Goal: Task Accomplishment & Management: Complete application form

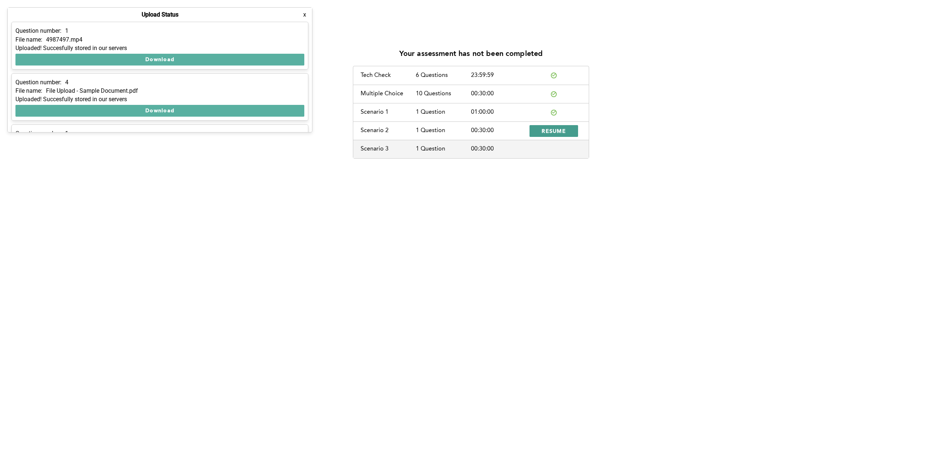
click at [567, 128] on button "RESUME" at bounding box center [554, 131] width 49 height 12
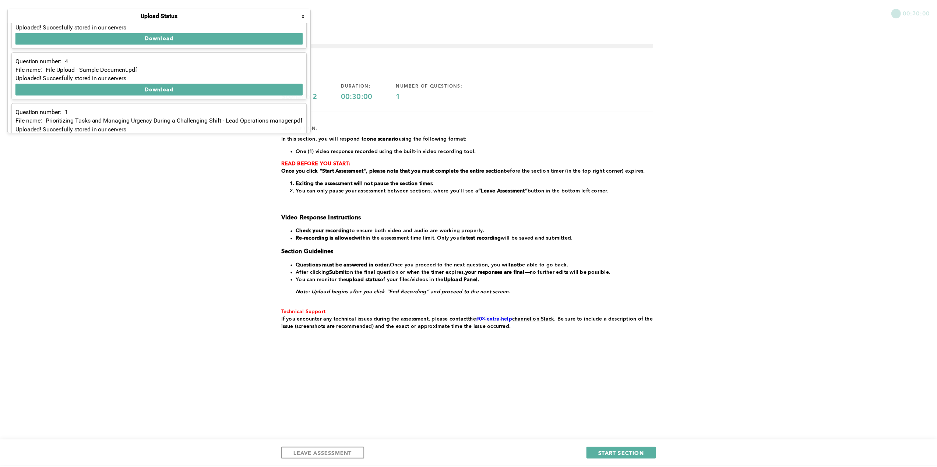
scroll to position [42, 0]
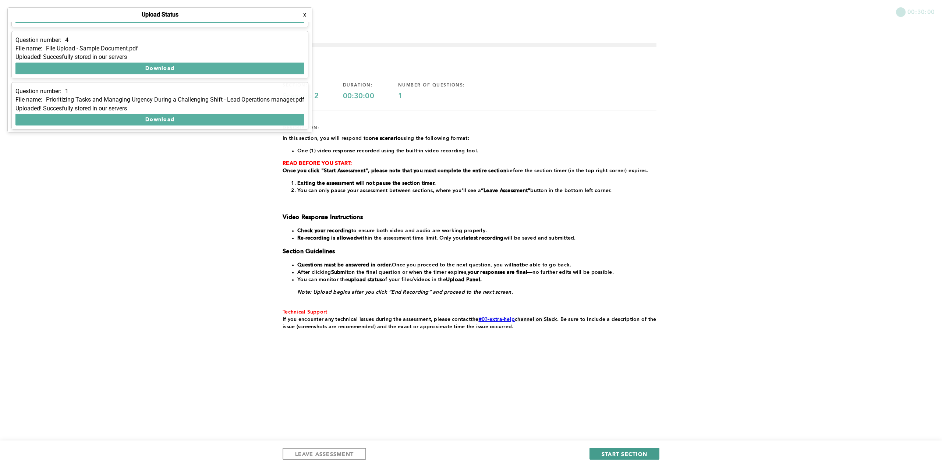
click at [609, 452] on span "START SECTION" at bounding box center [625, 454] width 46 height 7
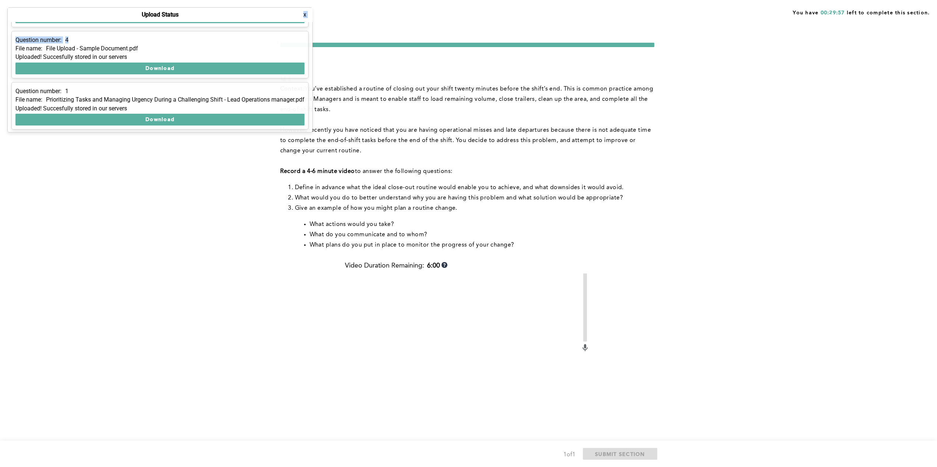
scroll to position [39, 0]
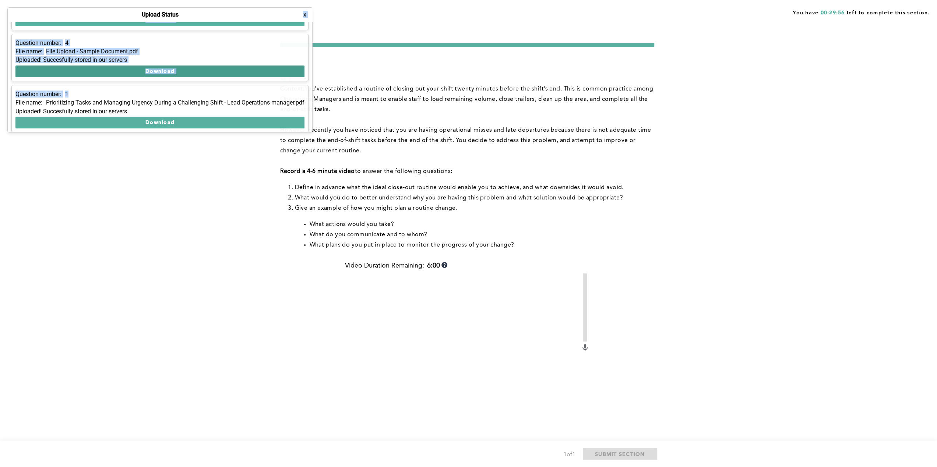
drag, startPoint x: 202, startPoint y: 10, endPoint x: 178, endPoint y: 69, distance: 64.2
click at [177, 72] on div "Upload Status x Question number: 1 File name: 4987497.mp4 Uploaded! Succesfully…" at bounding box center [159, 69] width 305 height 125
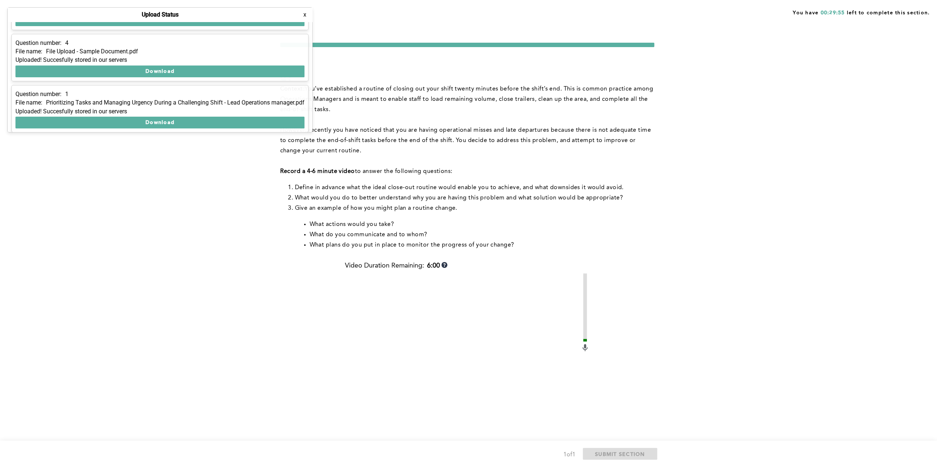
drag, startPoint x: 178, startPoint y: 69, endPoint x: 174, endPoint y: 199, distance: 130.0
click at [174, 199] on div "You have 00:29:55 left to complete this section. Q1 Context: You’ve established…" at bounding box center [468, 277] width 937 height 555
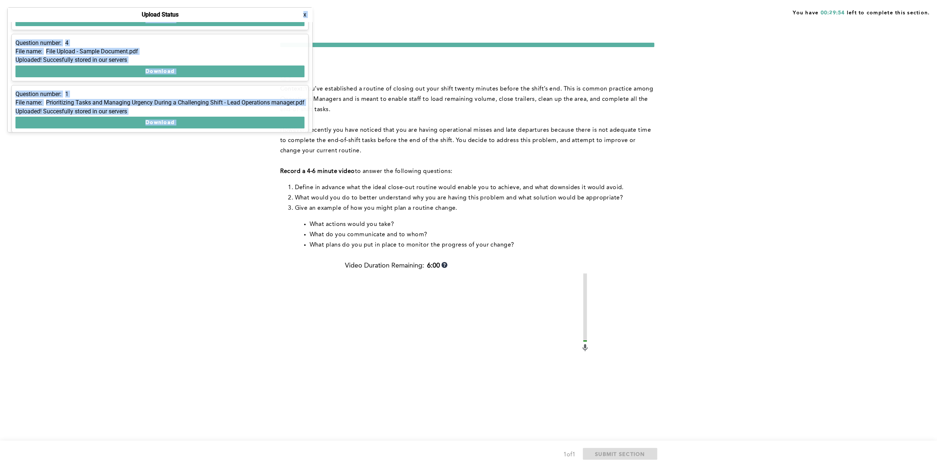
drag, startPoint x: 196, startPoint y: 12, endPoint x: 271, endPoint y: 7, distance: 74.9
click at [271, 7] on div "Show Uploads Upload Status x Question number: 1 File name: 4987497.mp4 Uploaded…" at bounding box center [468, 277] width 937 height 555
drag, startPoint x: 271, startPoint y: 7, endPoint x: 231, endPoint y: 7, distance: 40.1
click at [231, 7] on div "You have 00:29:53 left to complete this section." at bounding box center [468, 9] width 937 height 18
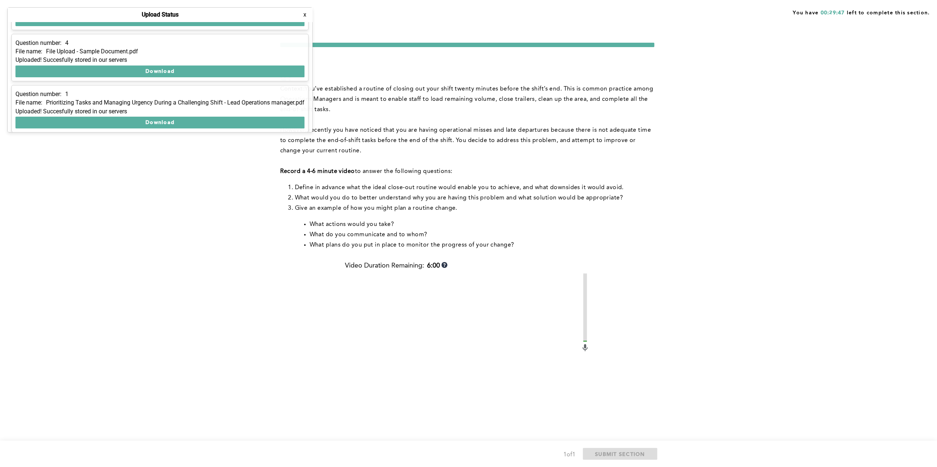
click at [308, 13] on button "x" at bounding box center [304, 14] width 7 height 7
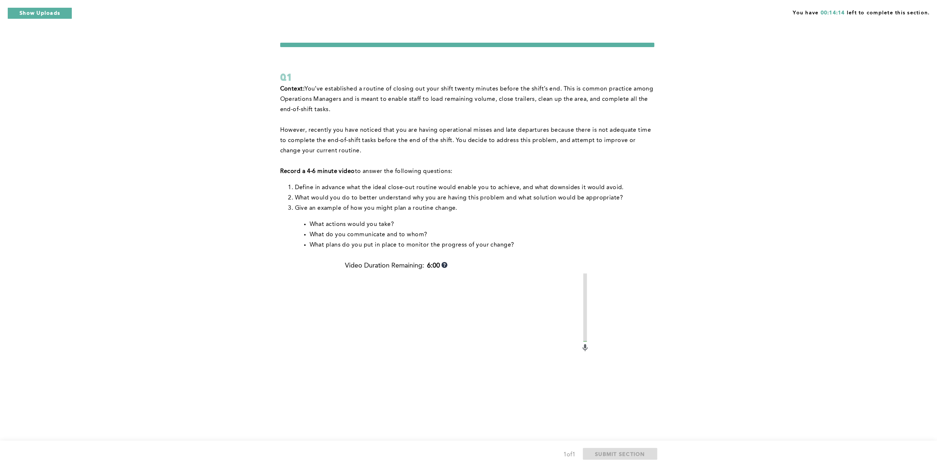
scroll to position [74, 0]
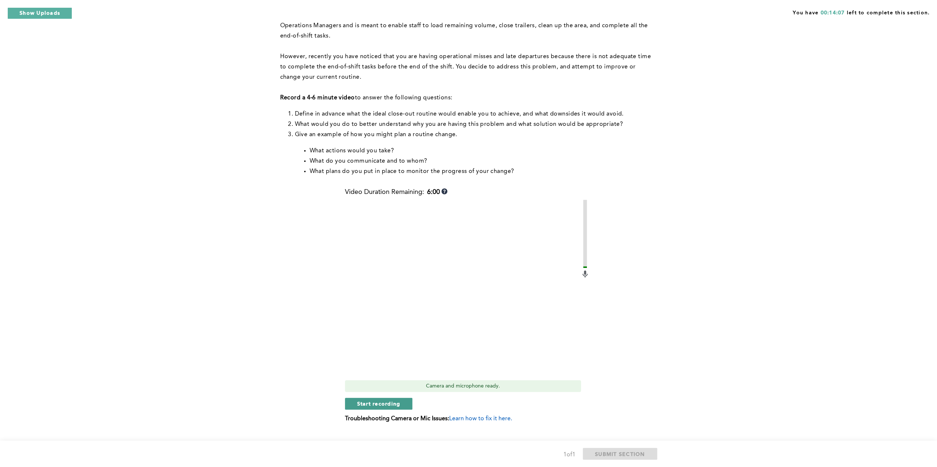
click at [389, 404] on span "Start recording" at bounding box center [378, 403] width 43 height 7
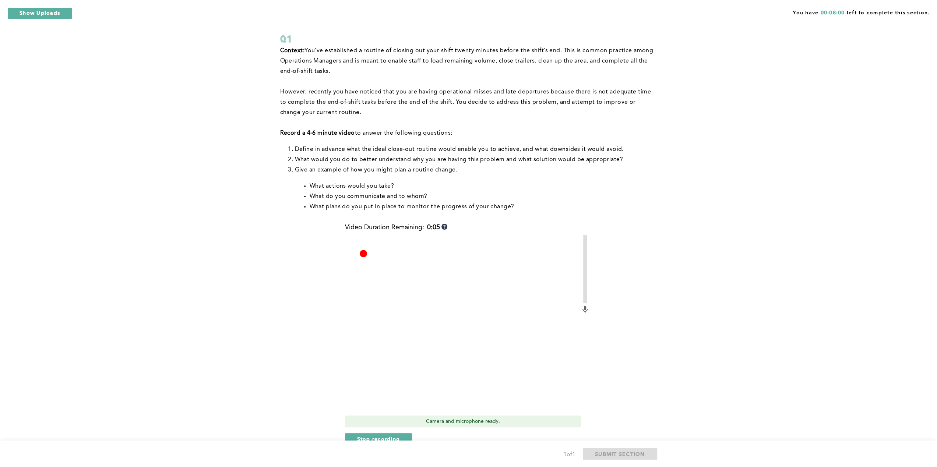
scroll to position [88, 0]
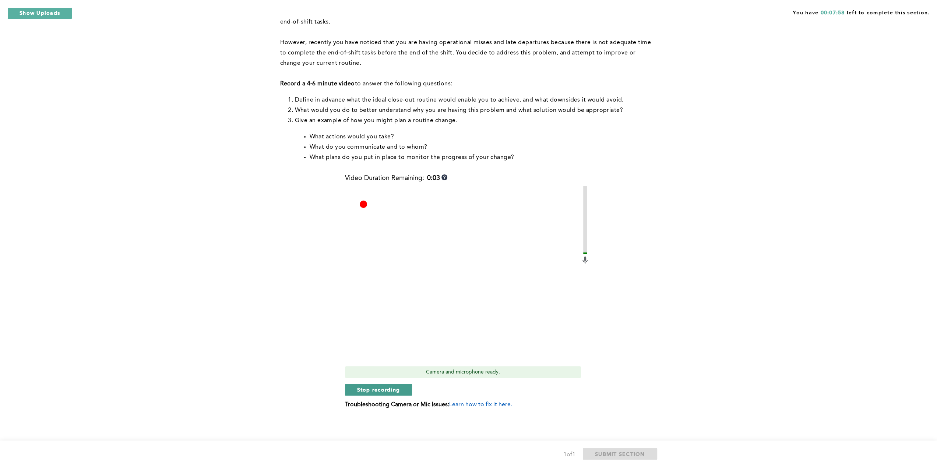
click at [377, 389] on span "Stop recording" at bounding box center [378, 389] width 43 height 7
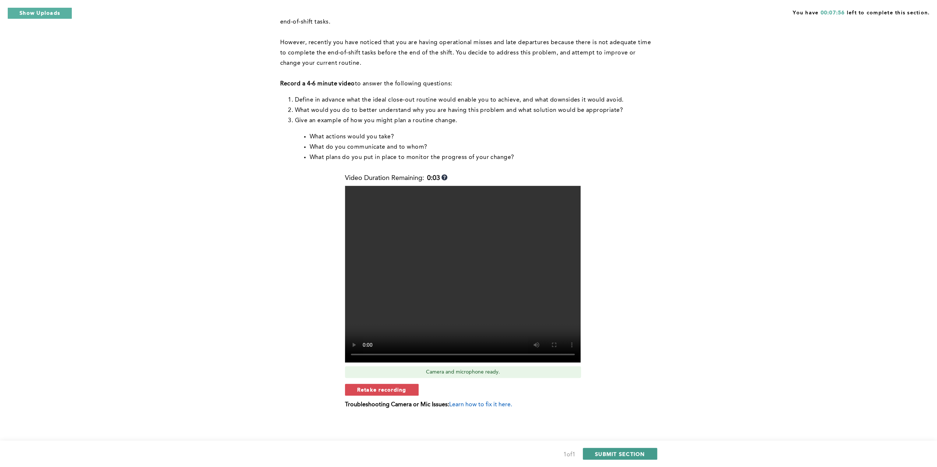
click at [613, 453] on span "SUBMIT SECTION" at bounding box center [620, 454] width 50 height 7
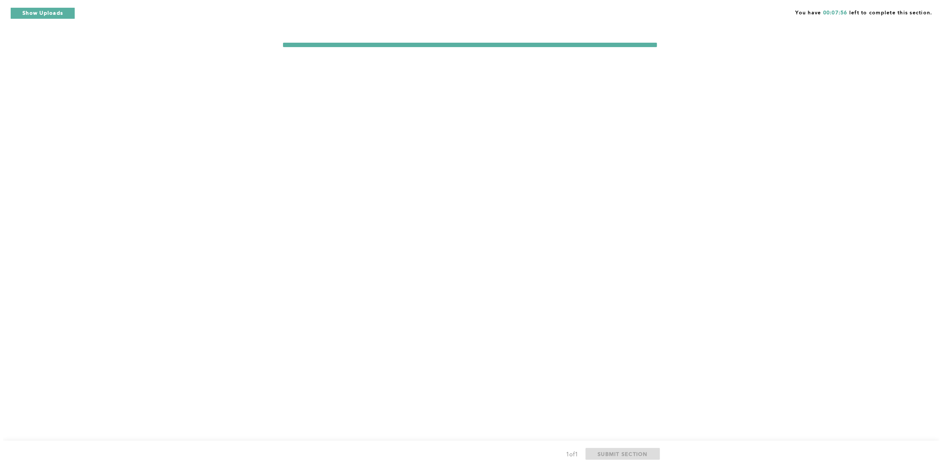
scroll to position [0, 0]
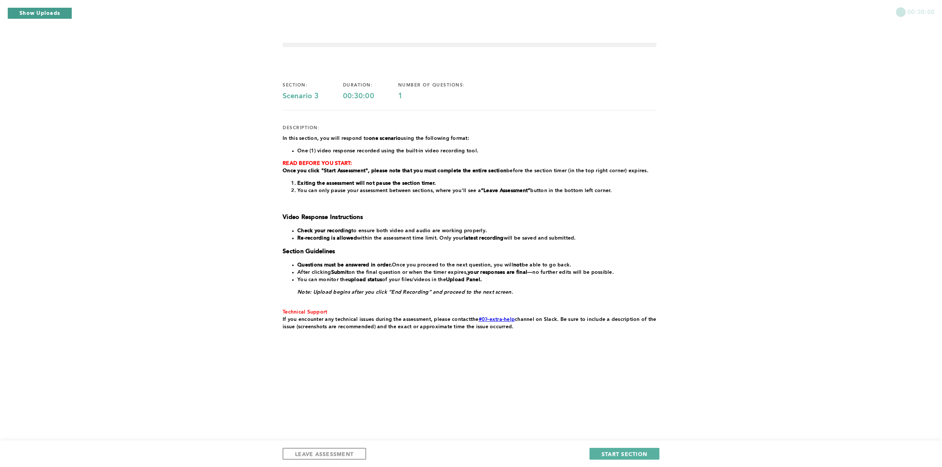
click at [47, 8] on button "Show Uploads" at bounding box center [39, 13] width 65 height 12
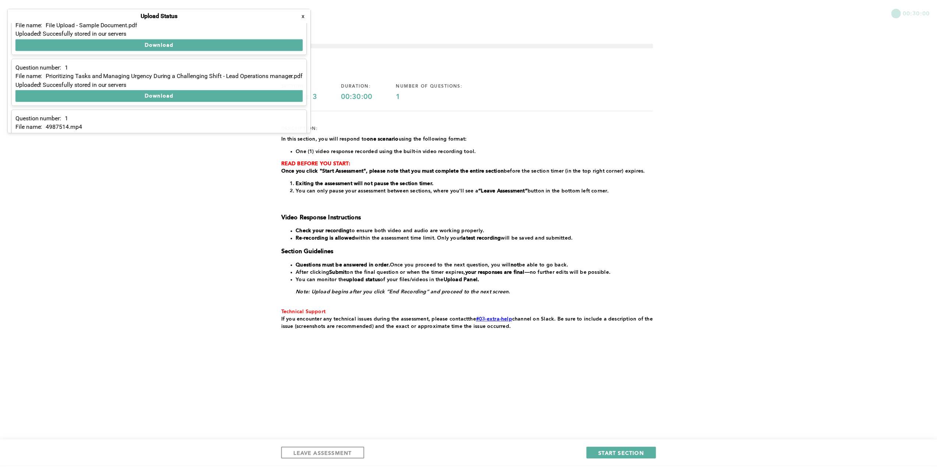
scroll to position [93, 0]
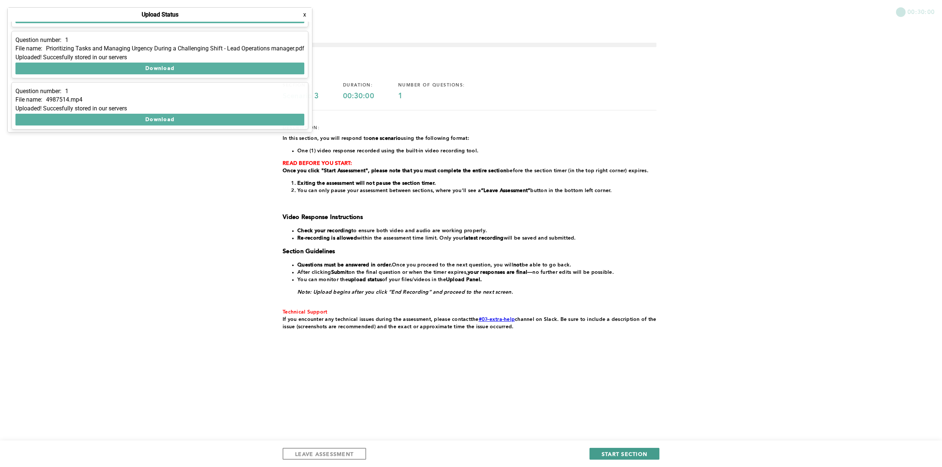
click at [610, 456] on span "START SECTION" at bounding box center [625, 454] width 46 height 7
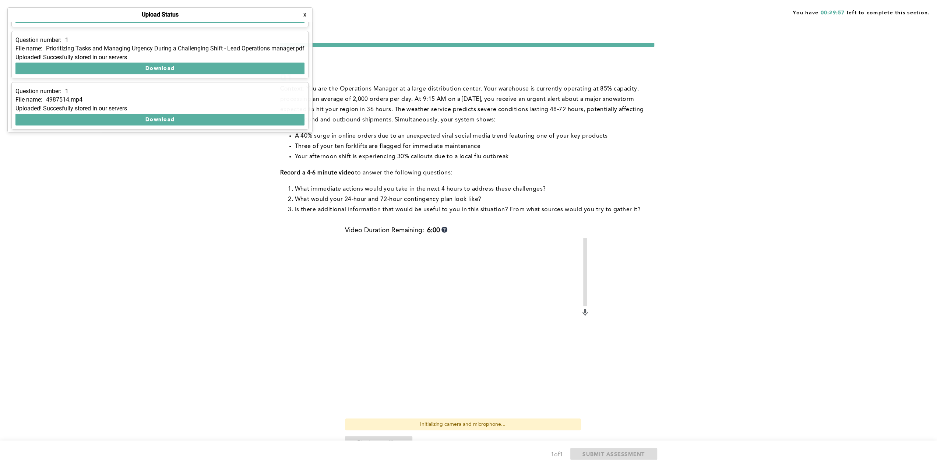
click at [308, 14] on button "x" at bounding box center [304, 14] width 7 height 7
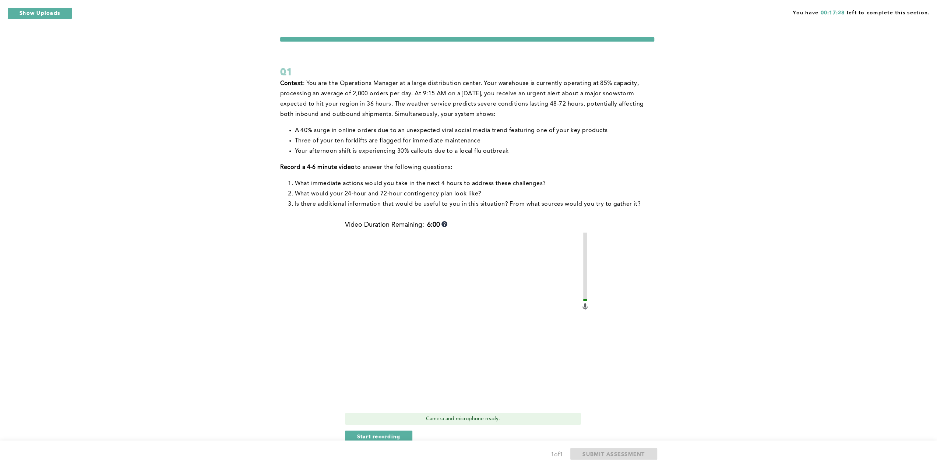
scroll to position [0, 0]
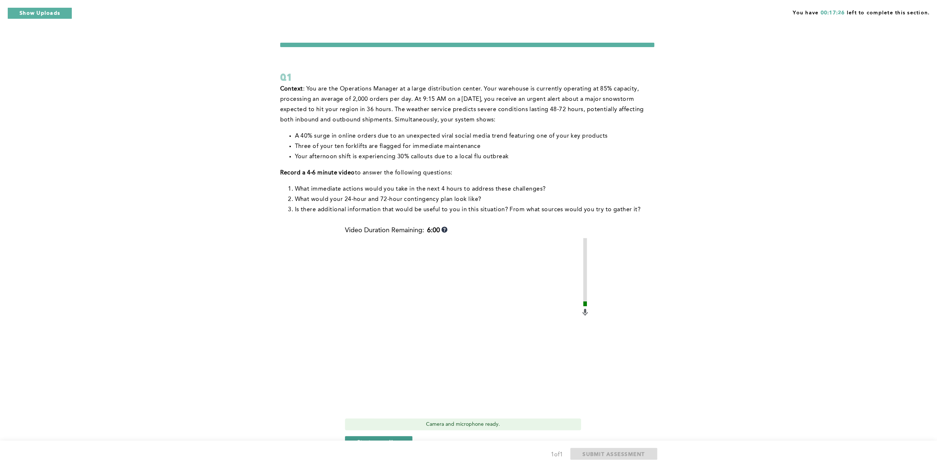
click at [386, 438] on button "Start recording" at bounding box center [379, 442] width 68 height 12
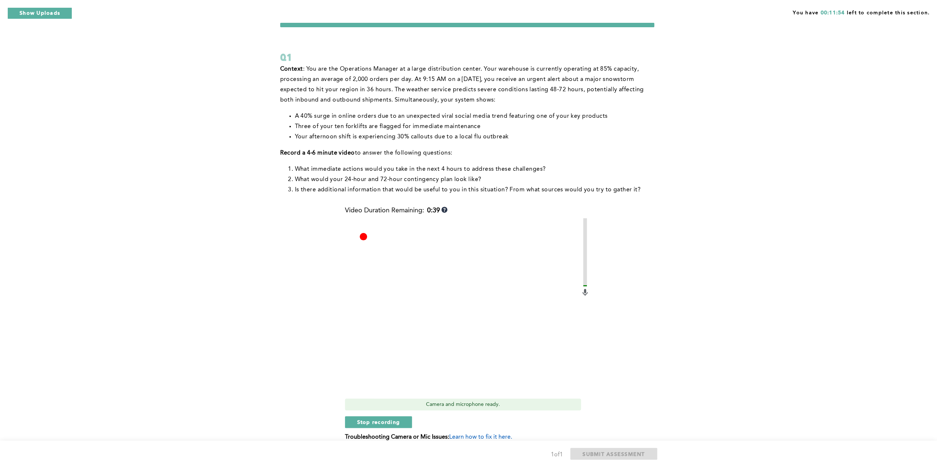
scroll to position [52, 0]
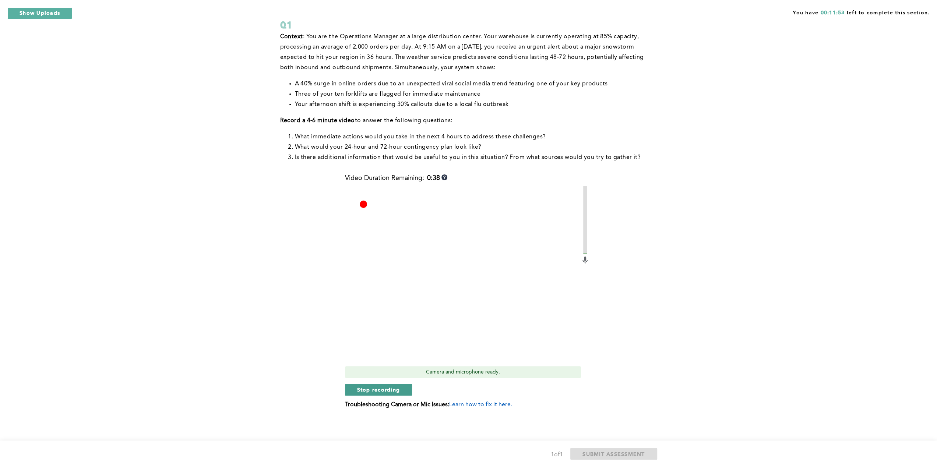
click at [359, 388] on span "Stop recording" at bounding box center [378, 389] width 43 height 7
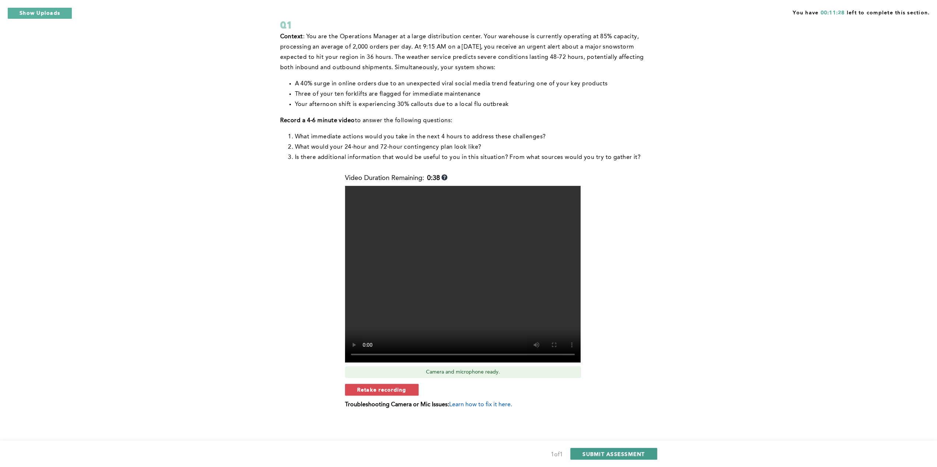
click at [612, 453] on span "SUBMIT ASSESSMENT" at bounding box center [613, 454] width 62 height 7
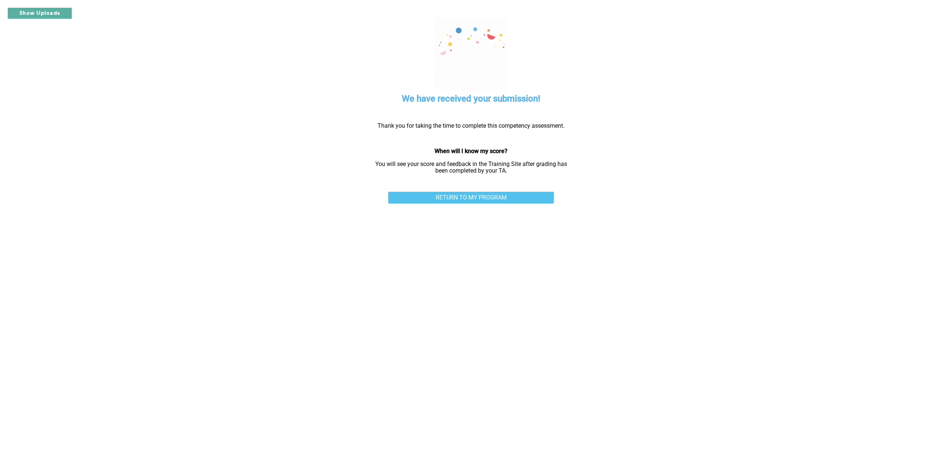
click at [479, 195] on link "RETURN TO MY PROGRAM" at bounding box center [471, 198] width 166 height 12
click at [490, 195] on link "RETURN TO MY PROGRAM" at bounding box center [471, 198] width 166 height 12
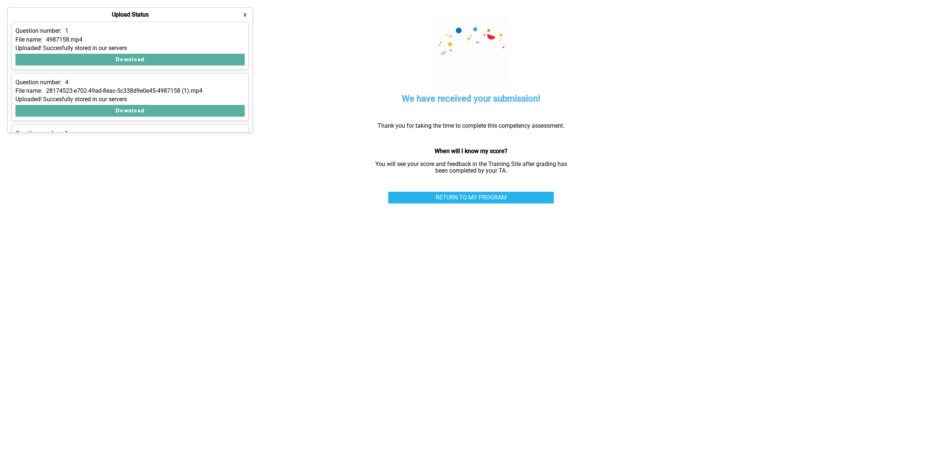
scroll to position [144, 0]
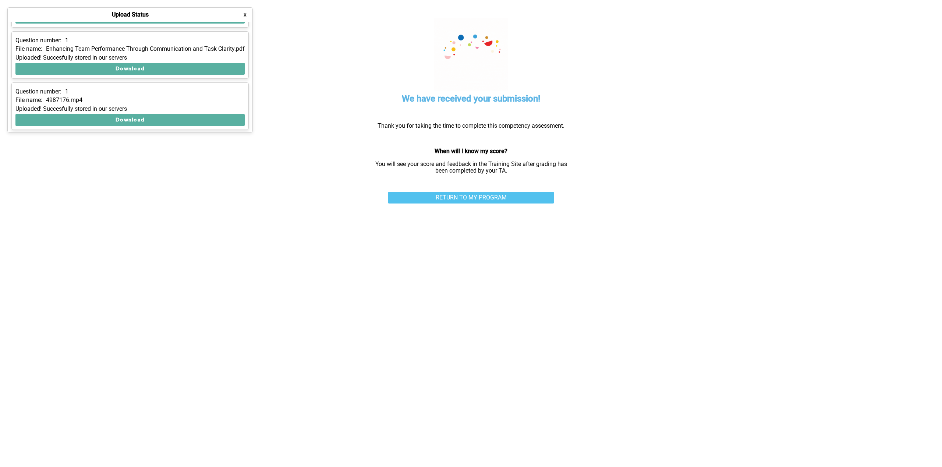
click at [412, 197] on link "RETURN TO MY PROGRAM" at bounding box center [471, 198] width 166 height 12
click at [431, 197] on link "RETURN TO MY PROGRAM" at bounding box center [471, 198] width 166 height 12
